Goal: Information Seeking & Learning: Check status

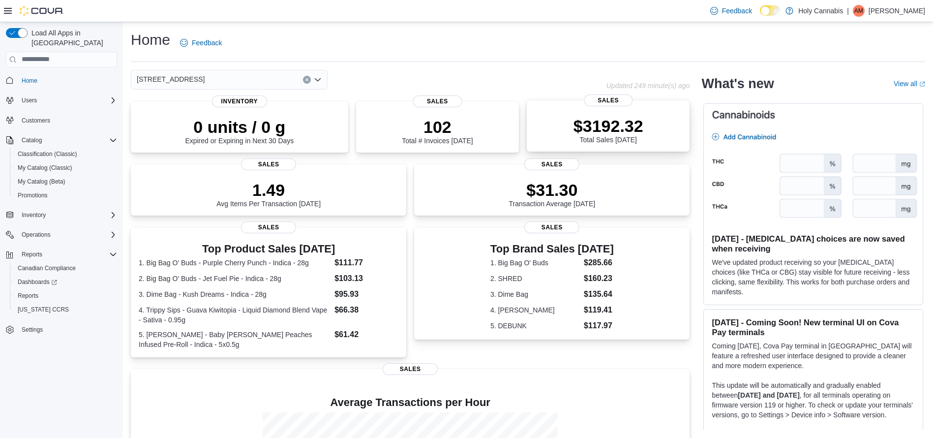
click at [573, 122] on div "$3192.32 Total Sales [DATE]" at bounding box center [608, 127] width 147 height 31
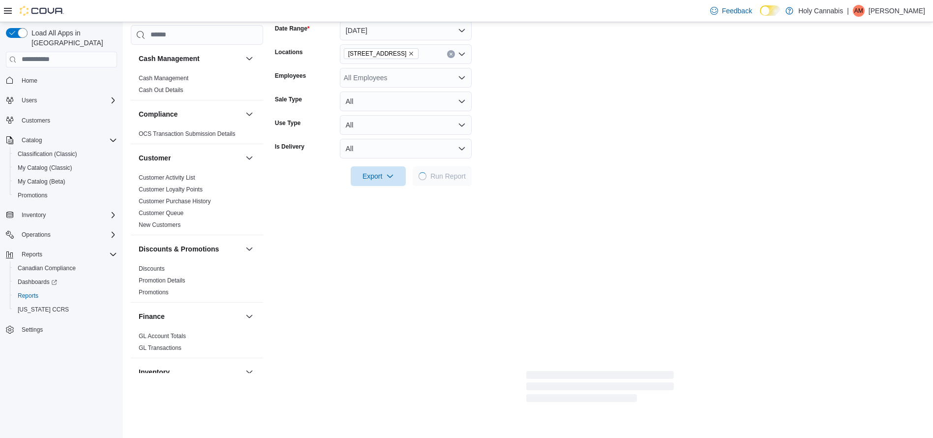
scroll to position [195, 0]
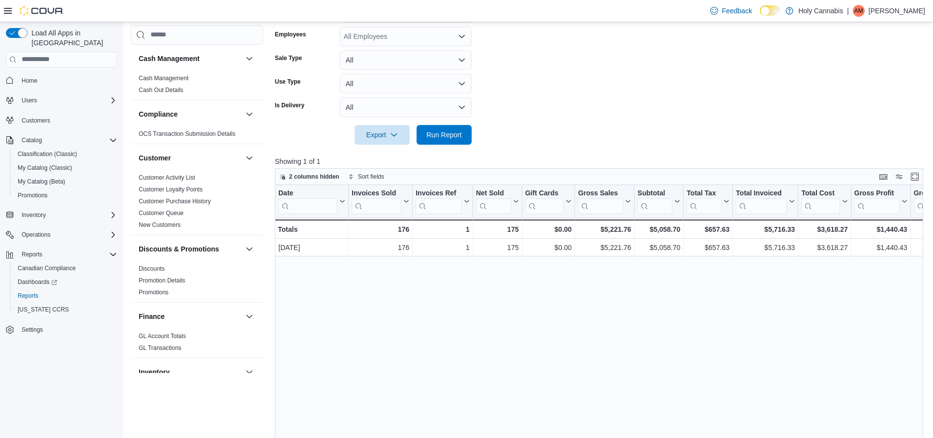
click at [923, 178] on div "2 columns hidden Sort fields" at bounding box center [599, 176] width 648 height 17
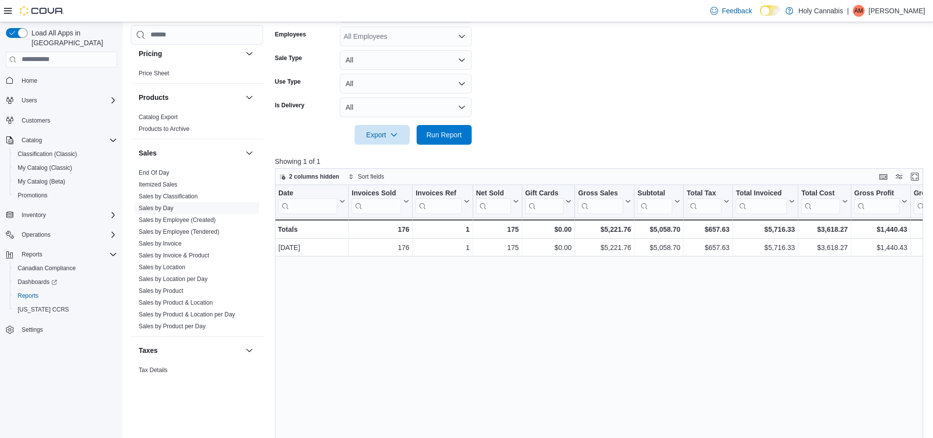
scroll to position [599, 0]
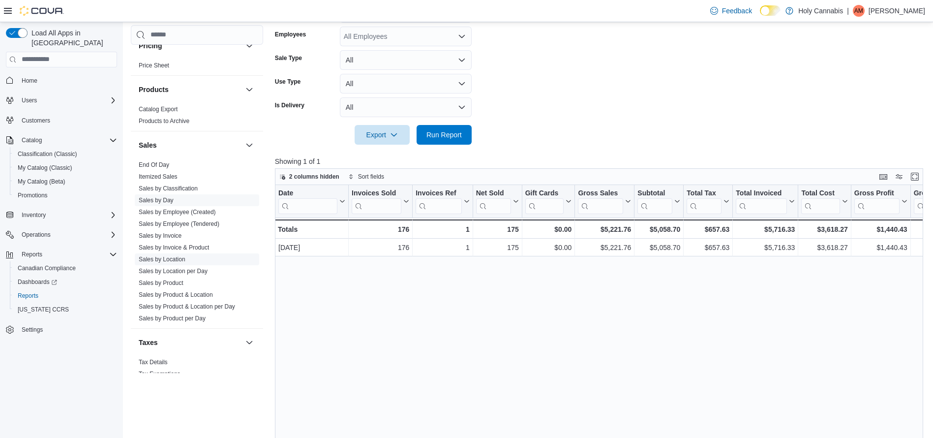
click at [173, 258] on link "Sales by Location" at bounding box center [162, 258] width 47 height 7
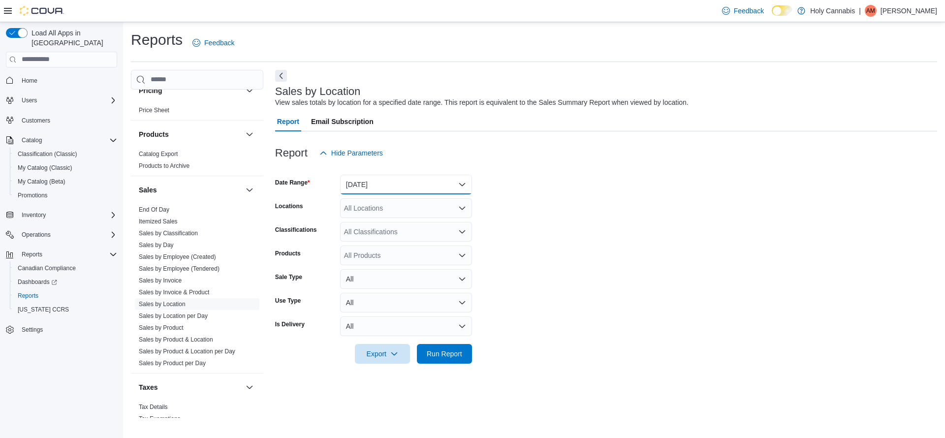
click at [458, 179] on button "[DATE]" at bounding box center [406, 185] width 132 height 20
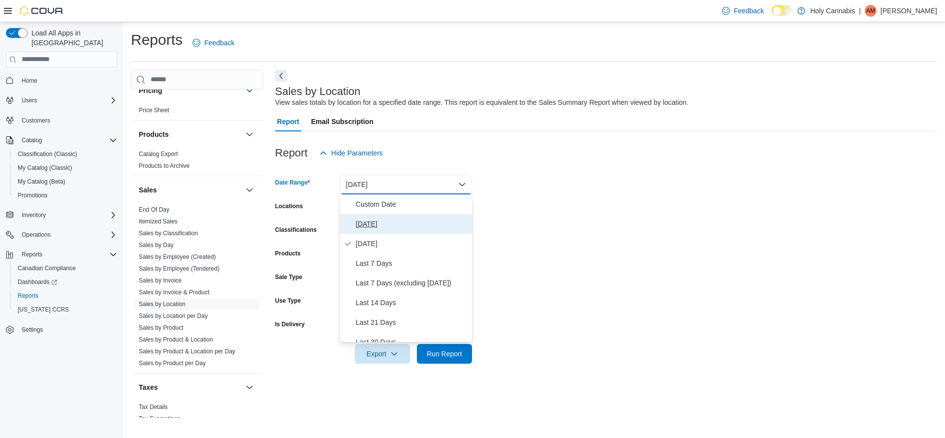
click at [369, 221] on span "[DATE]" at bounding box center [412, 224] width 112 height 12
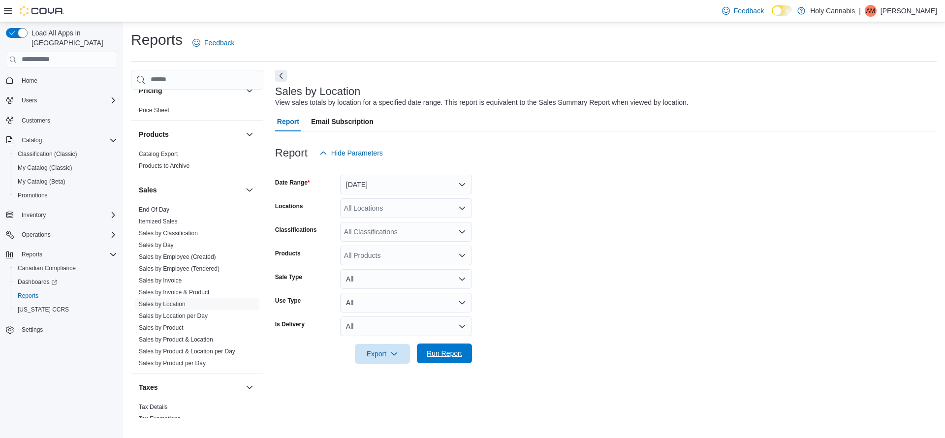
click at [451, 352] on span "Run Report" at bounding box center [444, 353] width 35 height 10
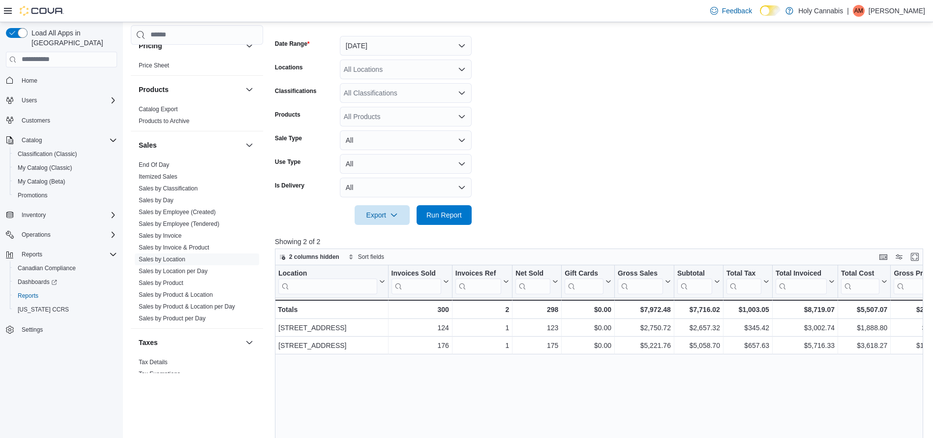
scroll to position [160, 0]
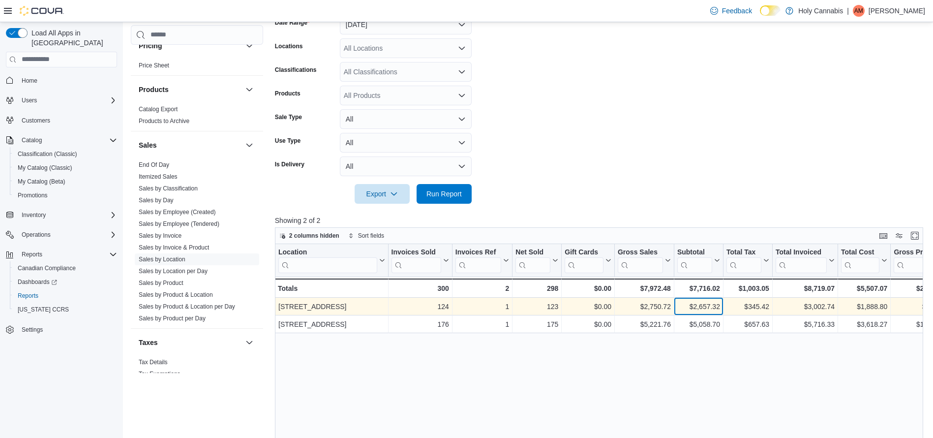
click at [723, 308] on div "$2,657.32 - Subtotal, column 7, row 1" at bounding box center [698, 307] width 49 height 18
click at [724, 308] on div "$345.42 - Total Tax, column 8, row 1" at bounding box center [748, 307] width 49 height 18
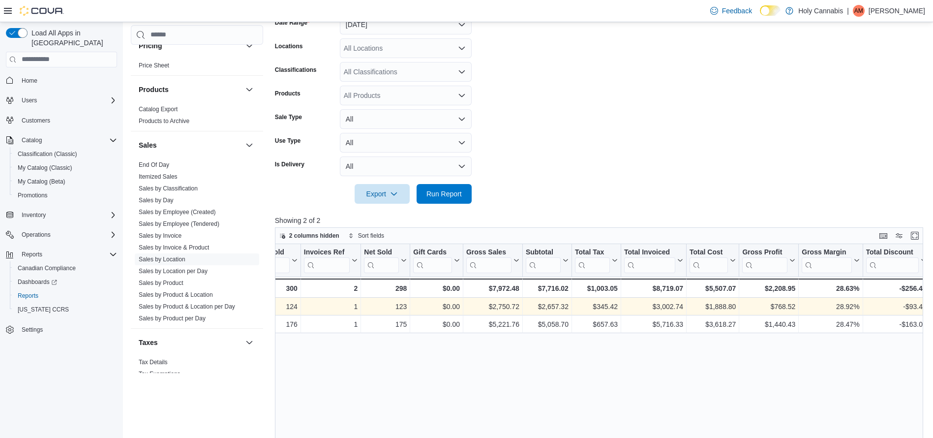
scroll to position [0, 232]
